Goal: Contribute content: Contribute content

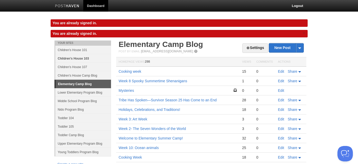
click at [80, 58] on link "Children's House 103" at bounding box center [83, 58] width 56 height 8
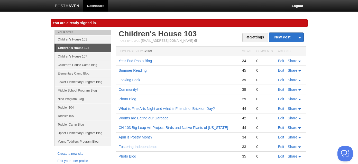
click at [91, 48] on link "Children's House 103" at bounding box center [84, 48] width 56 height 8
click at [282, 37] on link "New Post" at bounding box center [286, 37] width 34 height 9
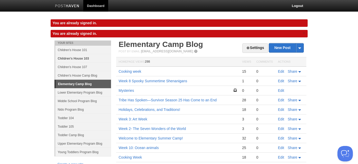
click at [90, 59] on link "Children's House 103" at bounding box center [83, 58] width 56 height 8
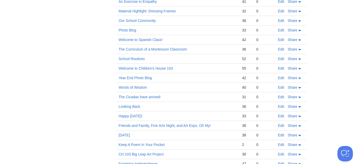
scroll to position [346, 0]
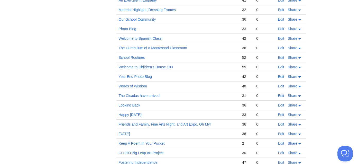
click at [149, 66] on link "Welcome to Children's House 103" at bounding box center [146, 67] width 54 height 4
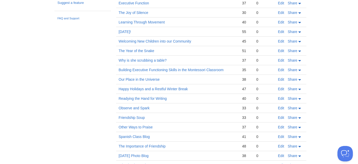
scroll to position [0, 0]
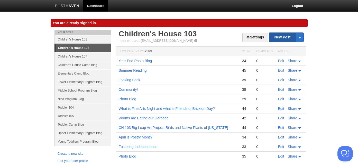
click at [280, 37] on link "New Post" at bounding box center [286, 37] width 34 height 9
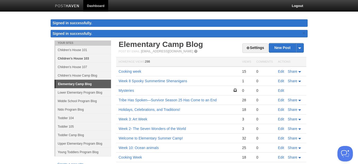
click at [82, 58] on link "Children's House 103" at bounding box center [83, 58] width 56 height 8
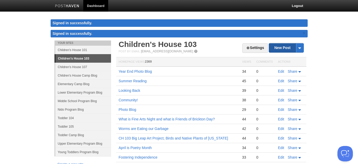
click at [281, 48] on link "New Post" at bounding box center [286, 47] width 34 height 9
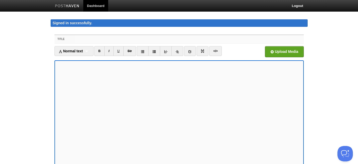
click at [86, 39] on input "Title" at bounding box center [189, 39] width 229 height 8
click at [80, 38] on input "Title" at bounding box center [189, 39] width 229 height 8
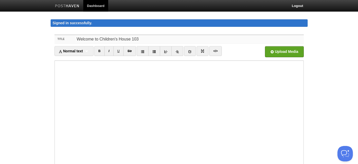
scroll to position [64, 0]
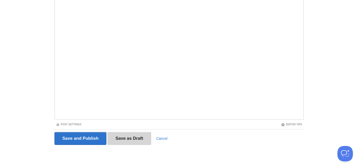
type input "Welcome to Children's House 103"
click at [124, 137] on input "Save as Draft" at bounding box center [129, 138] width 44 height 13
